Goal: Task Accomplishment & Management: Manage account settings

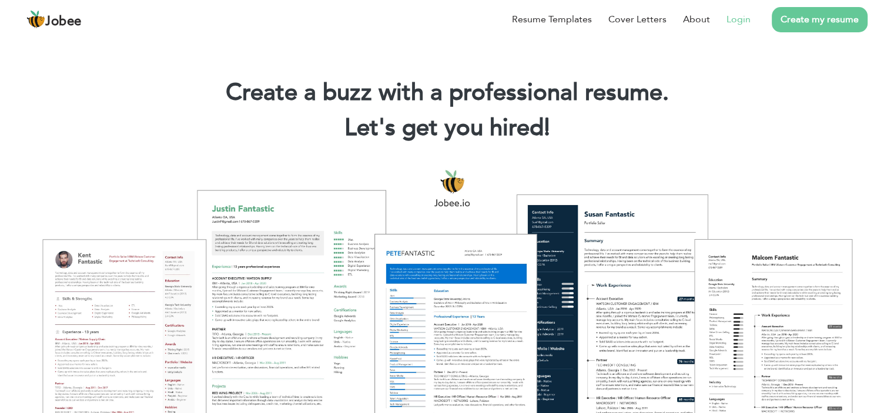
click at [740, 18] on link "Login" at bounding box center [738, 19] width 24 height 14
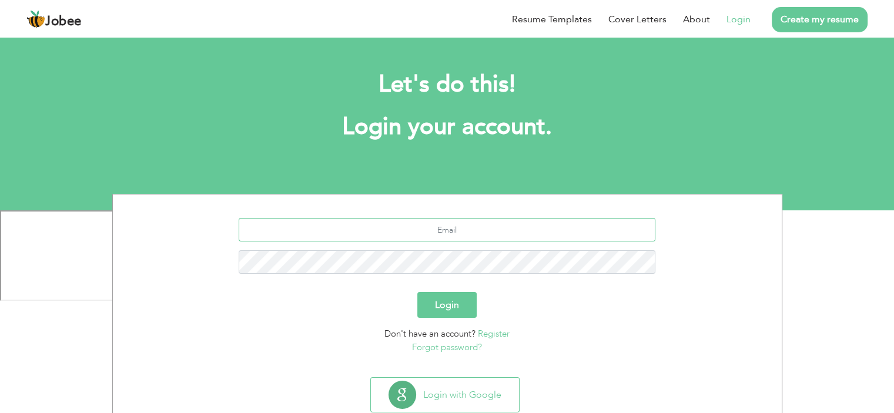
click at [469, 227] on input "text" at bounding box center [447, 229] width 417 height 23
click at [479, 230] on input "akifnaseem2@gmail.om" at bounding box center [447, 229] width 417 height 23
type input "akifnaseem2@gmail.com"
click at [417, 292] on button "Login" at bounding box center [446, 305] width 59 height 26
